Goal: Find specific page/section: Find specific page/section

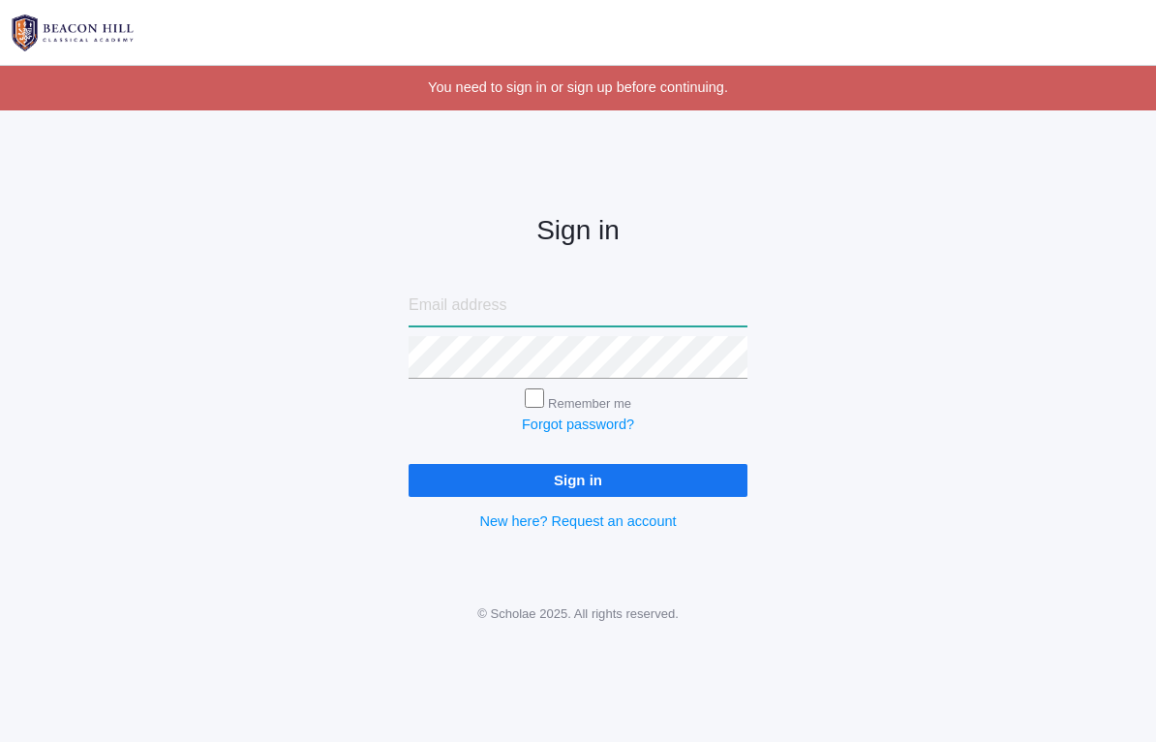
type input "[EMAIL_ADDRESS][DOMAIN_NAME]"
click at [578, 474] on input "Sign in" at bounding box center [578, 480] width 339 height 32
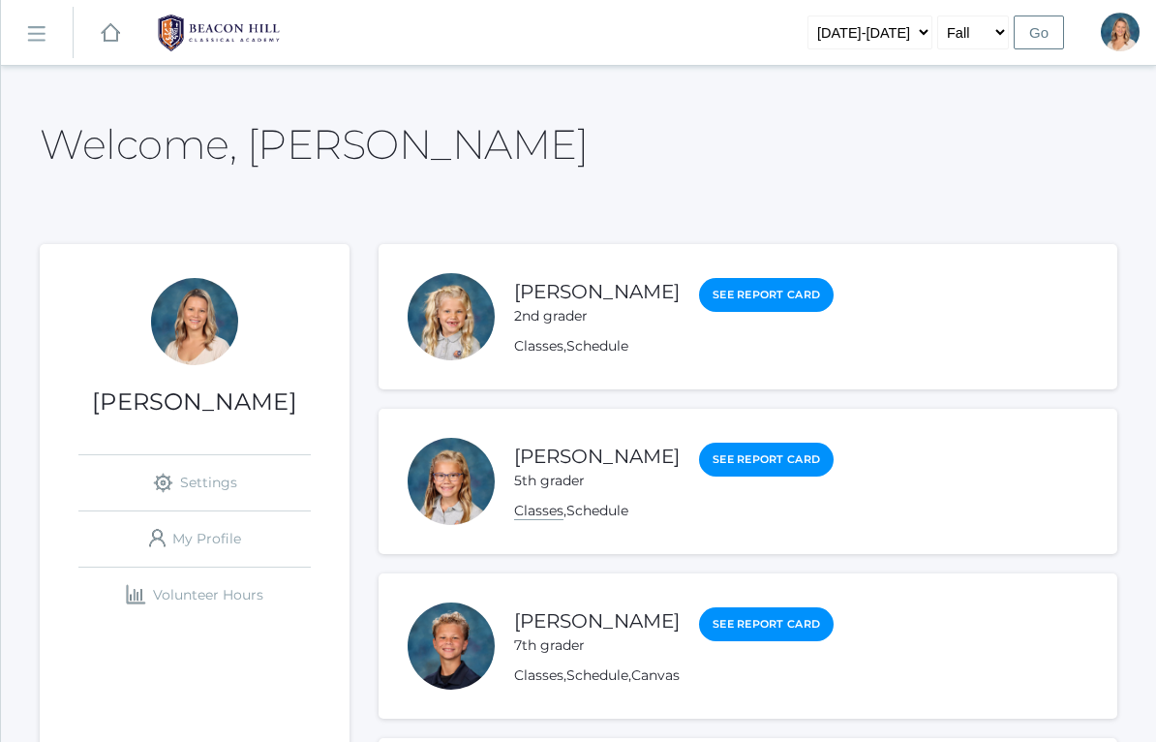
click at [543, 507] on link "Classes" at bounding box center [538, 510] width 49 height 18
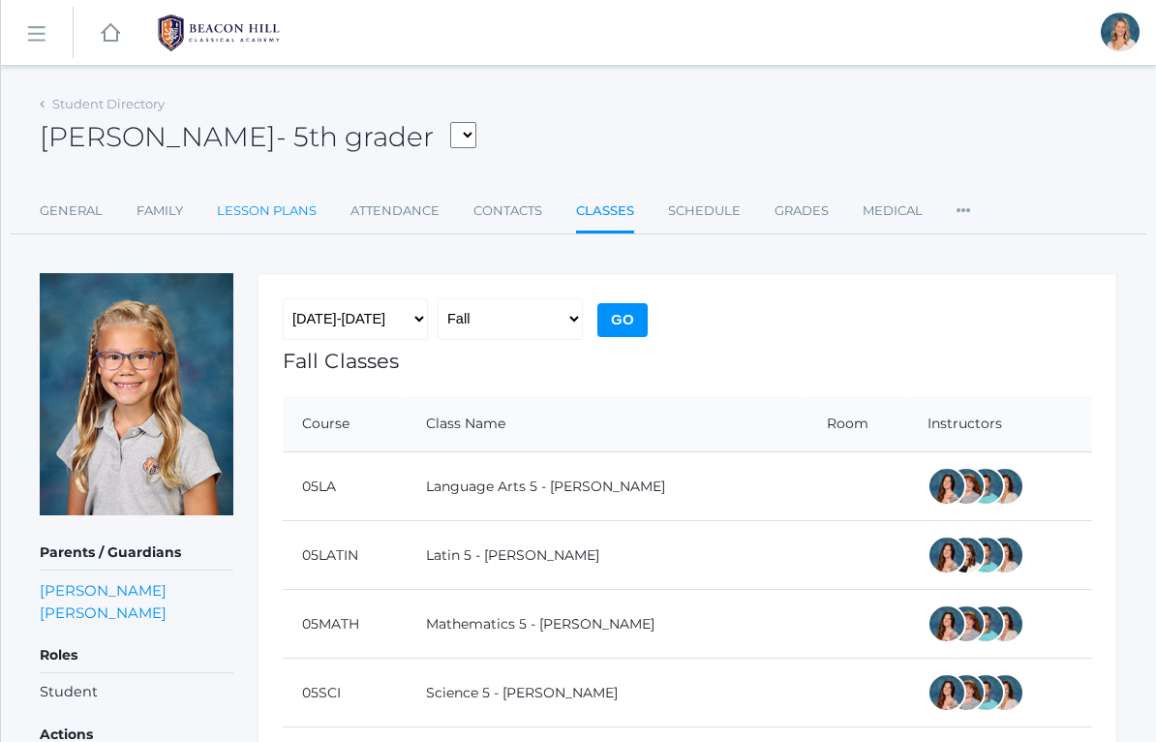
click at [287, 206] on link "Lesson Plans" at bounding box center [267, 211] width 100 height 39
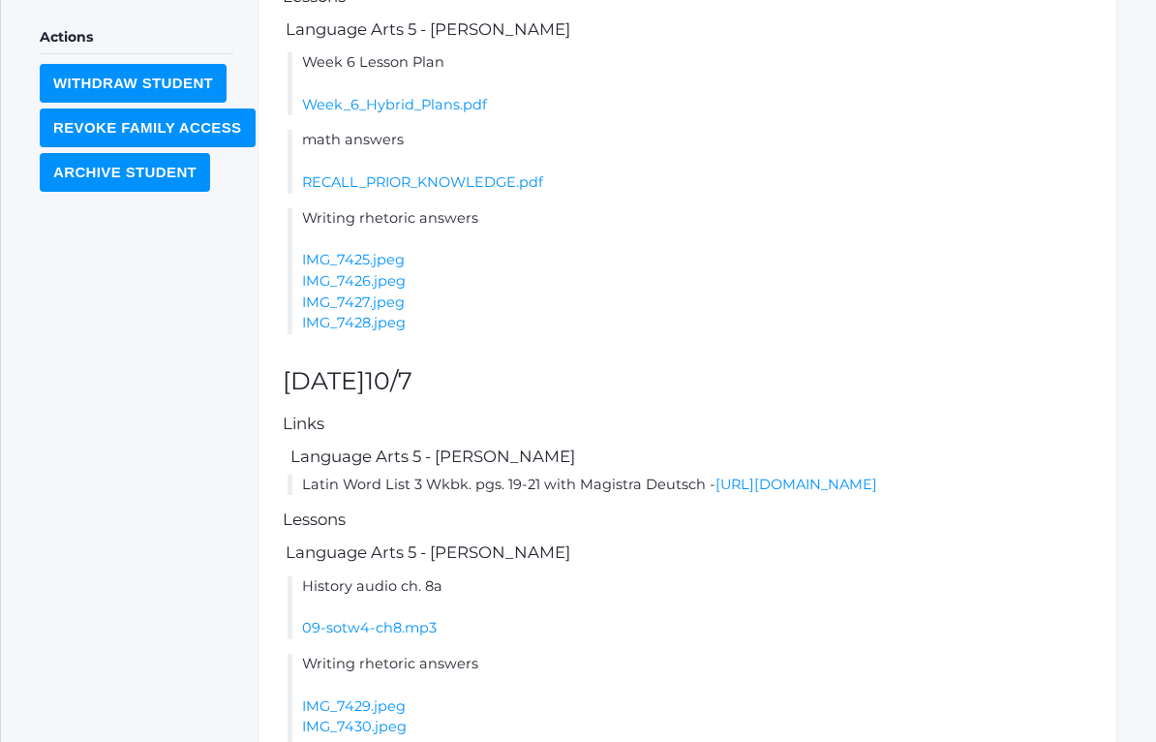
scroll to position [695, 0]
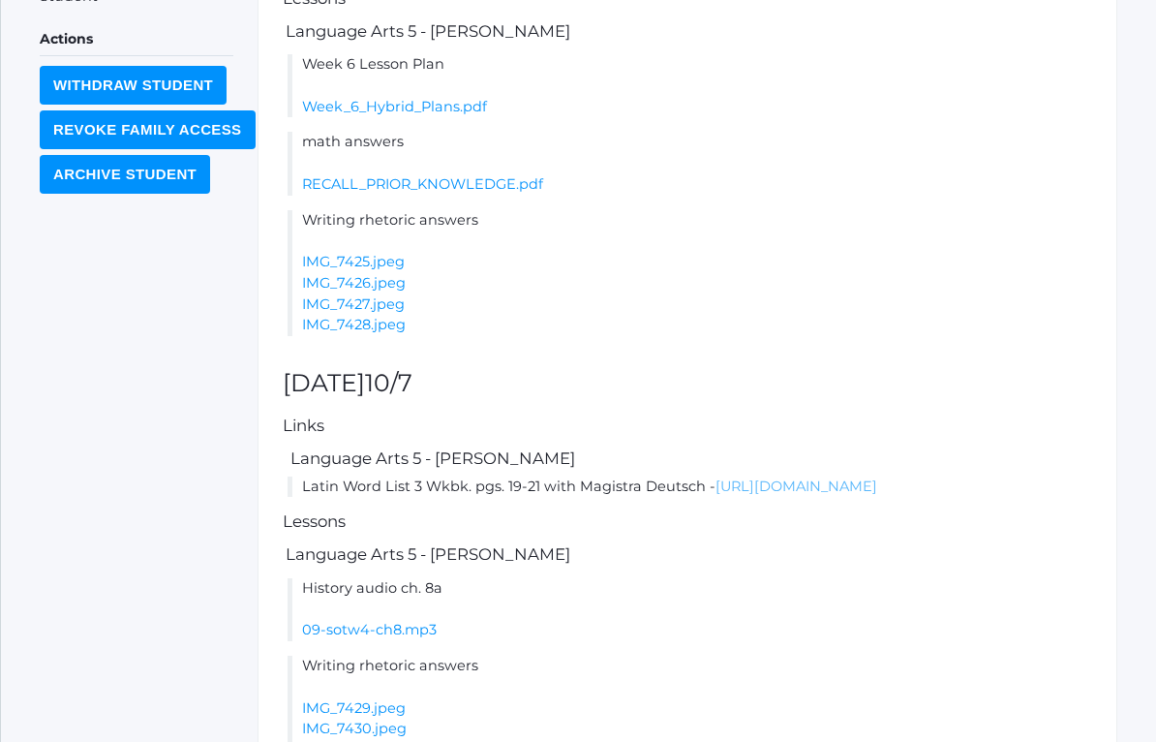
click at [862, 495] on link "[URL][DOMAIN_NAME]" at bounding box center [796, 485] width 162 height 17
